Goal: Find specific page/section: Find specific page/section

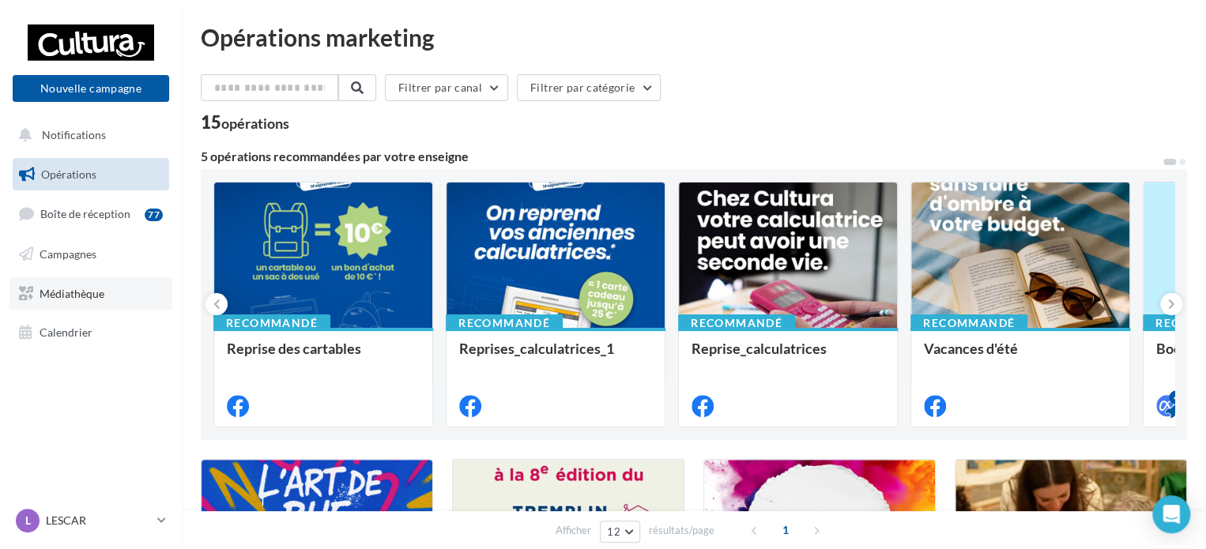
click at [81, 293] on span "Médiathèque" at bounding box center [72, 292] width 65 height 13
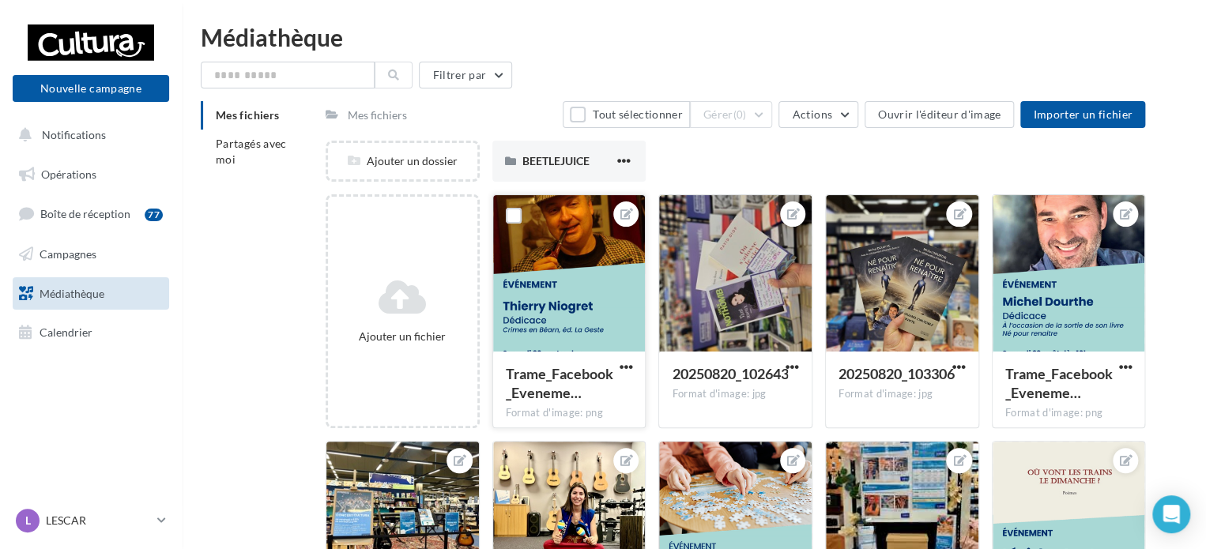
drag, startPoint x: 562, startPoint y: 274, endPoint x: 576, endPoint y: 274, distance: 14.2
click at [562, 274] on div at bounding box center [569, 274] width 153 height 158
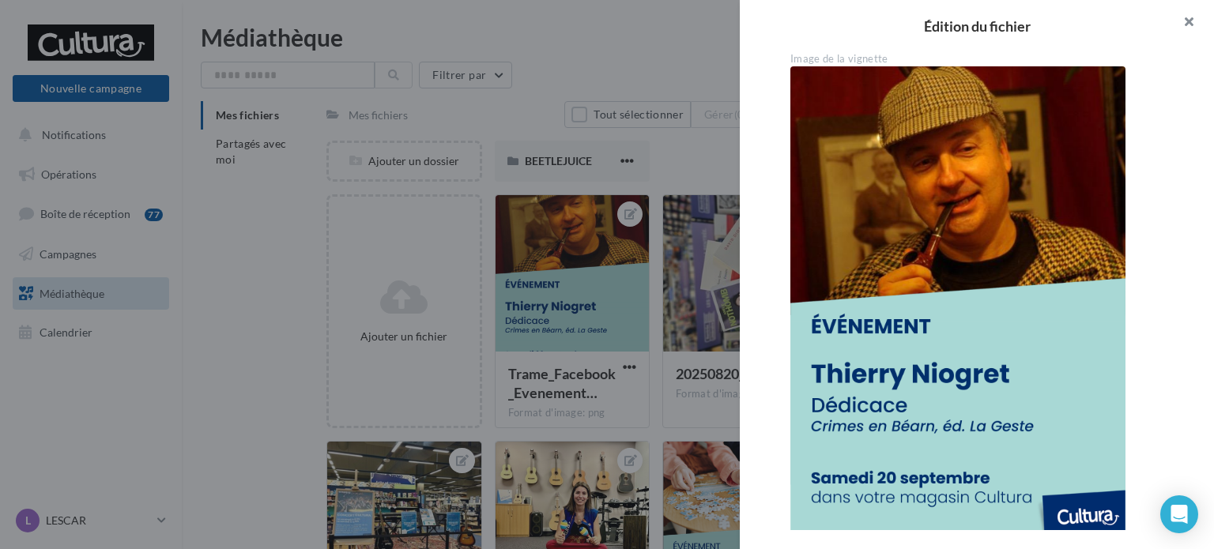
click at [1190, 22] on button "button" at bounding box center [1182, 23] width 63 height 47
